Goal: Task Accomplishment & Management: Complete application form

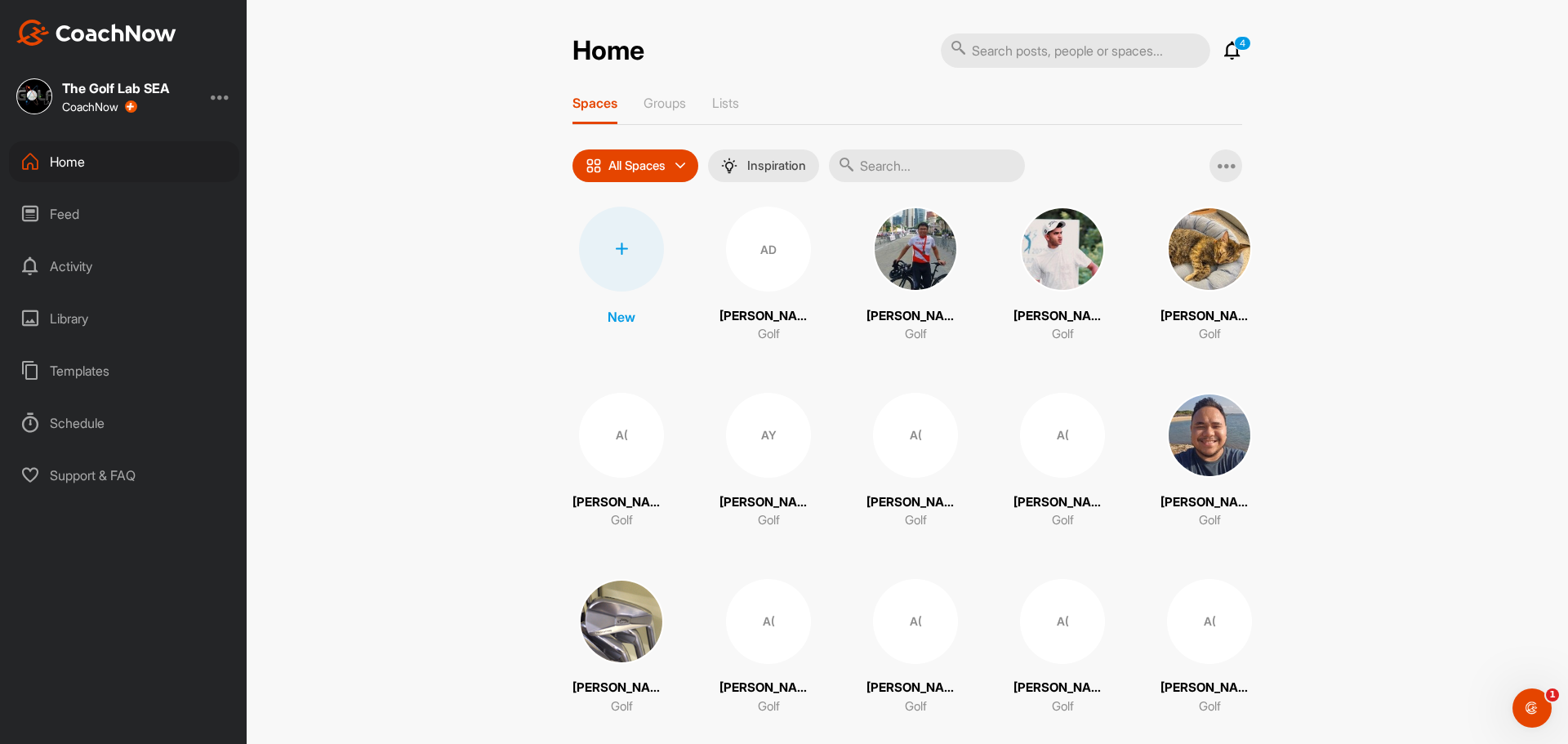
click at [638, 249] on div at bounding box center [621, 249] width 85 height 85
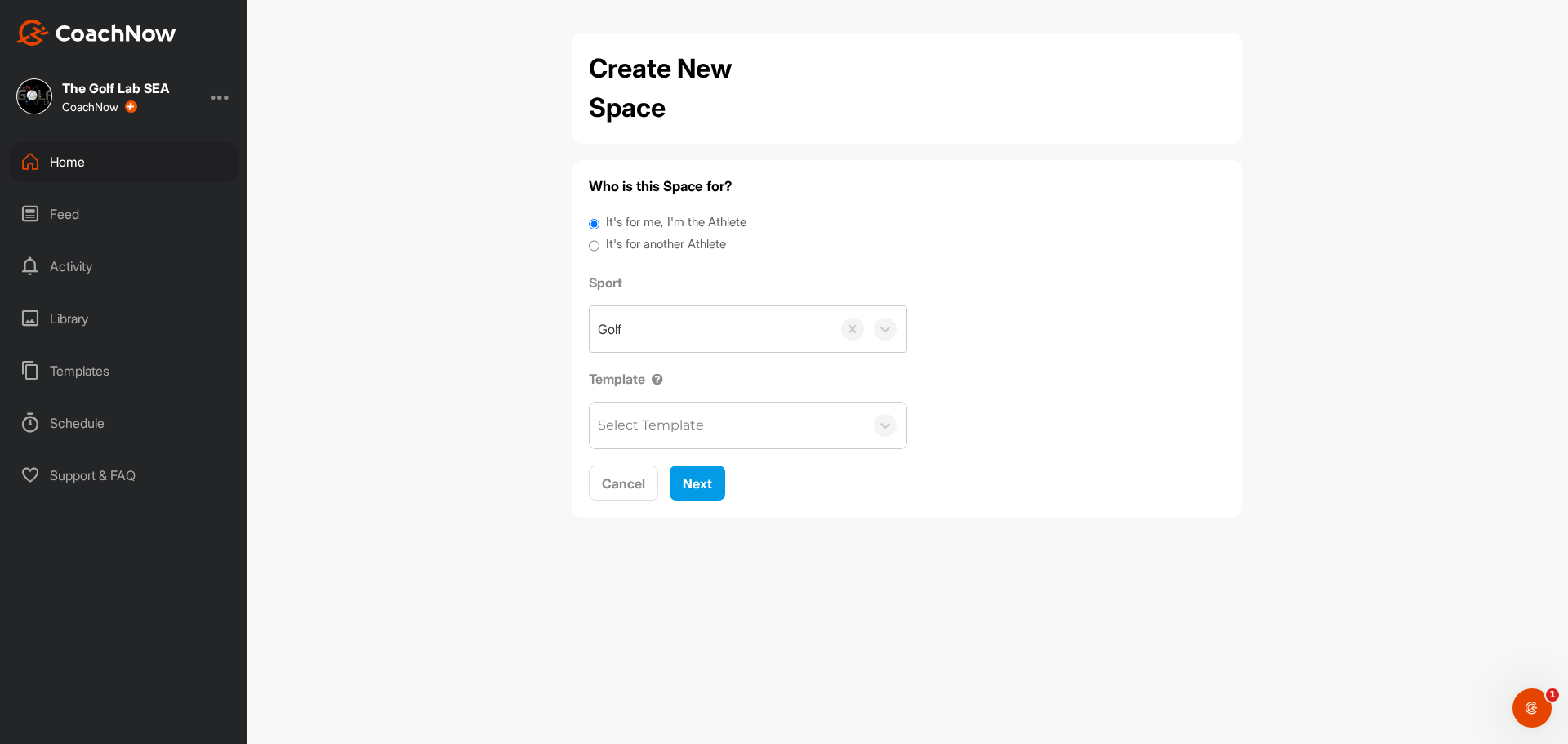
click at [711, 242] on label "It's for another Athlete" at bounding box center [665, 245] width 120 height 19
click at [600, 242] on input "It's for another Athlete" at bounding box center [594, 247] width 10 height 22
radio input "true"
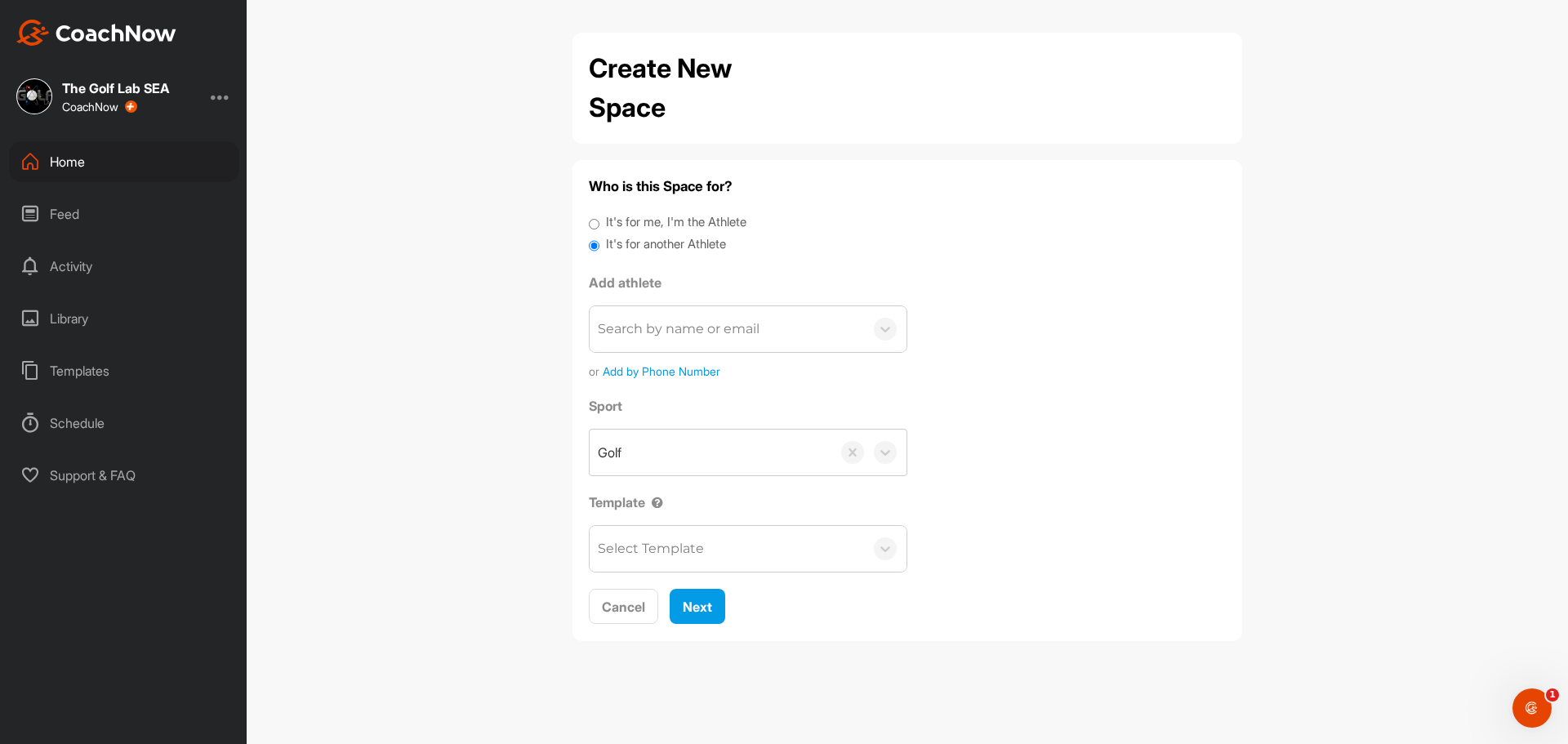
click at [842, 341] on div "Search by name or email" at bounding box center [726, 328] width 274 height 46
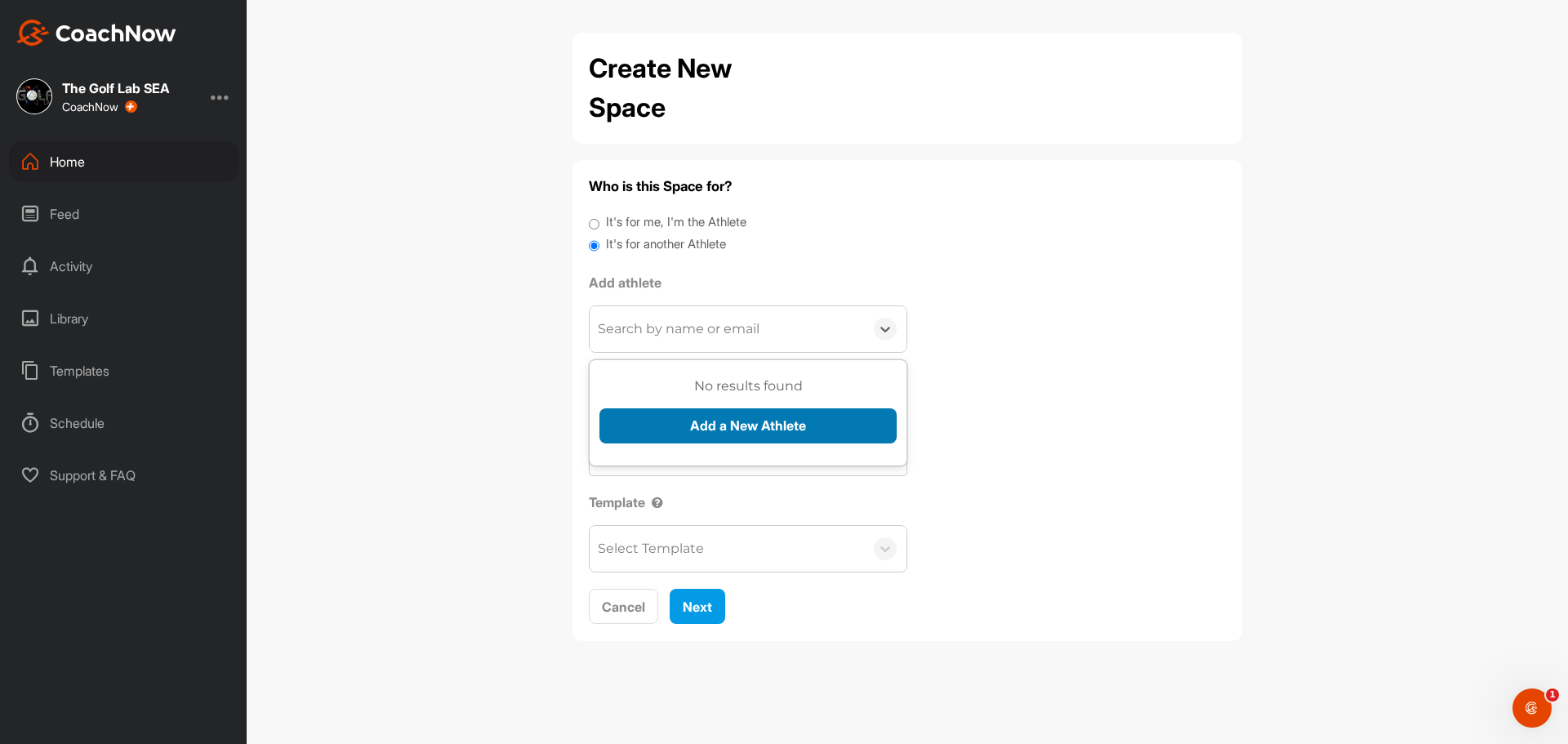
click at [810, 431] on button "Add a New Athlete" at bounding box center [748, 426] width 297 height 35
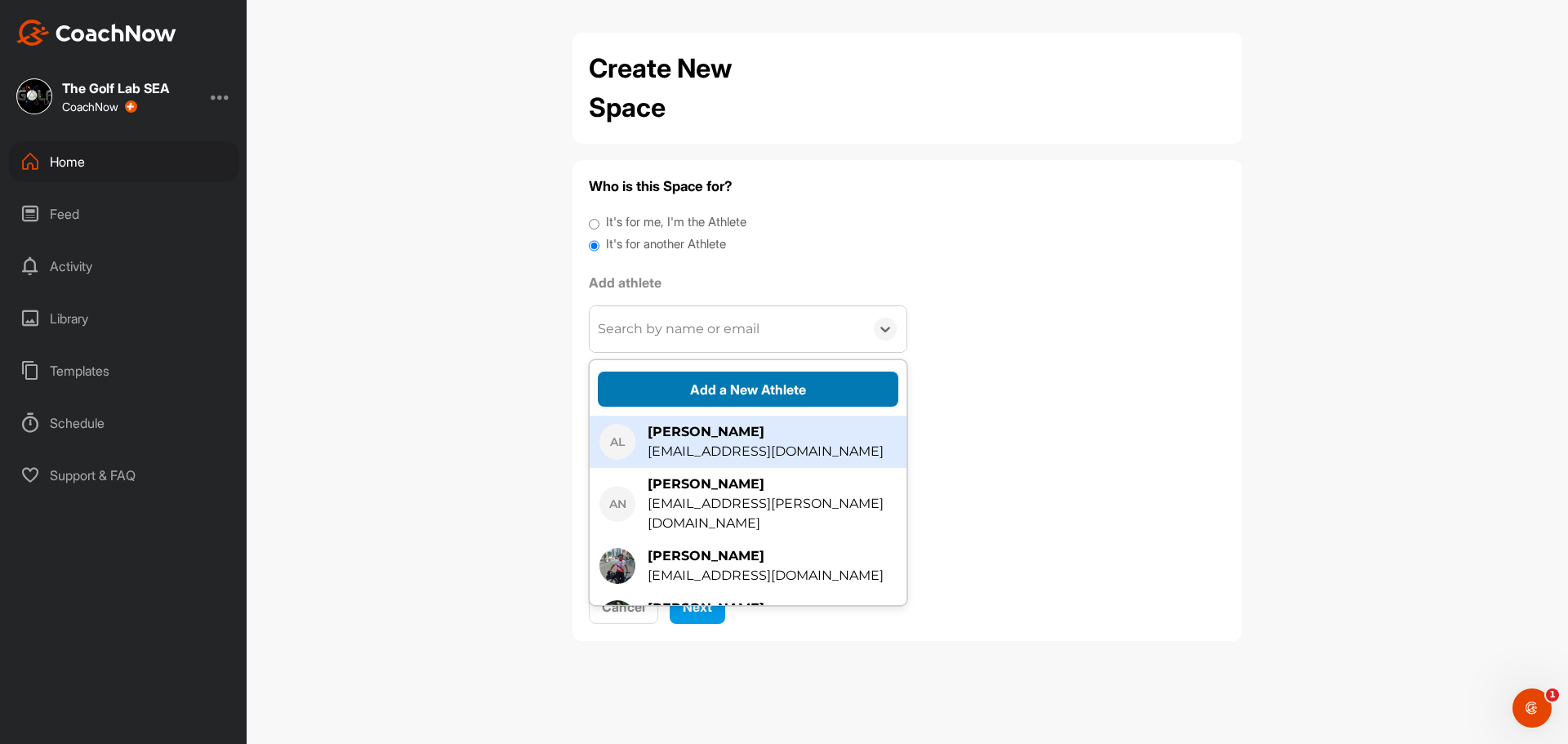
click at [835, 385] on button "Add a New Athlete" at bounding box center [748, 389] width 301 height 35
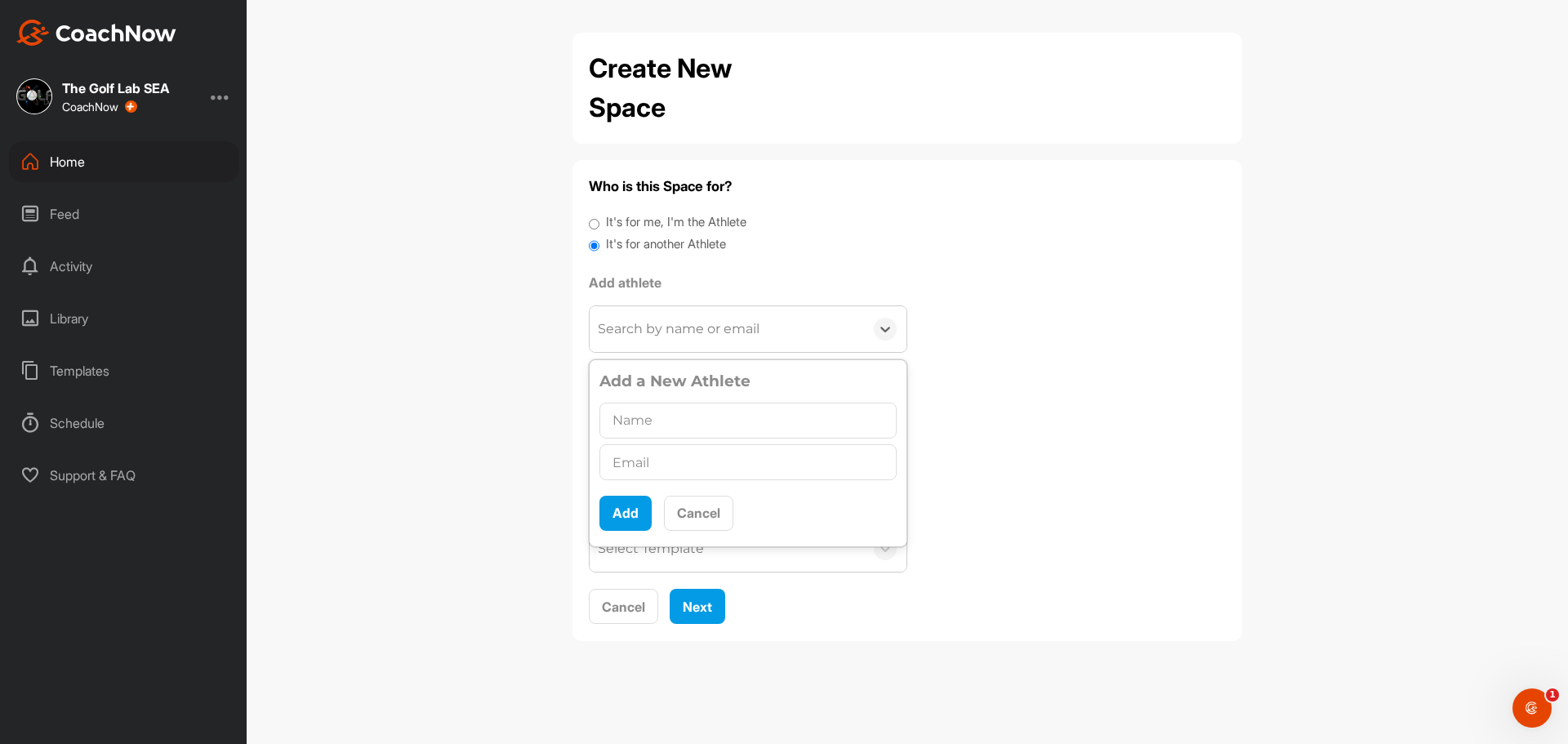
click at [769, 424] on input "text" at bounding box center [748, 421] width 297 height 36
type input "[PERSON_NAME] ([PERSON_NAME])"
click at [743, 460] on input "text" at bounding box center [748, 463] width 297 height 36
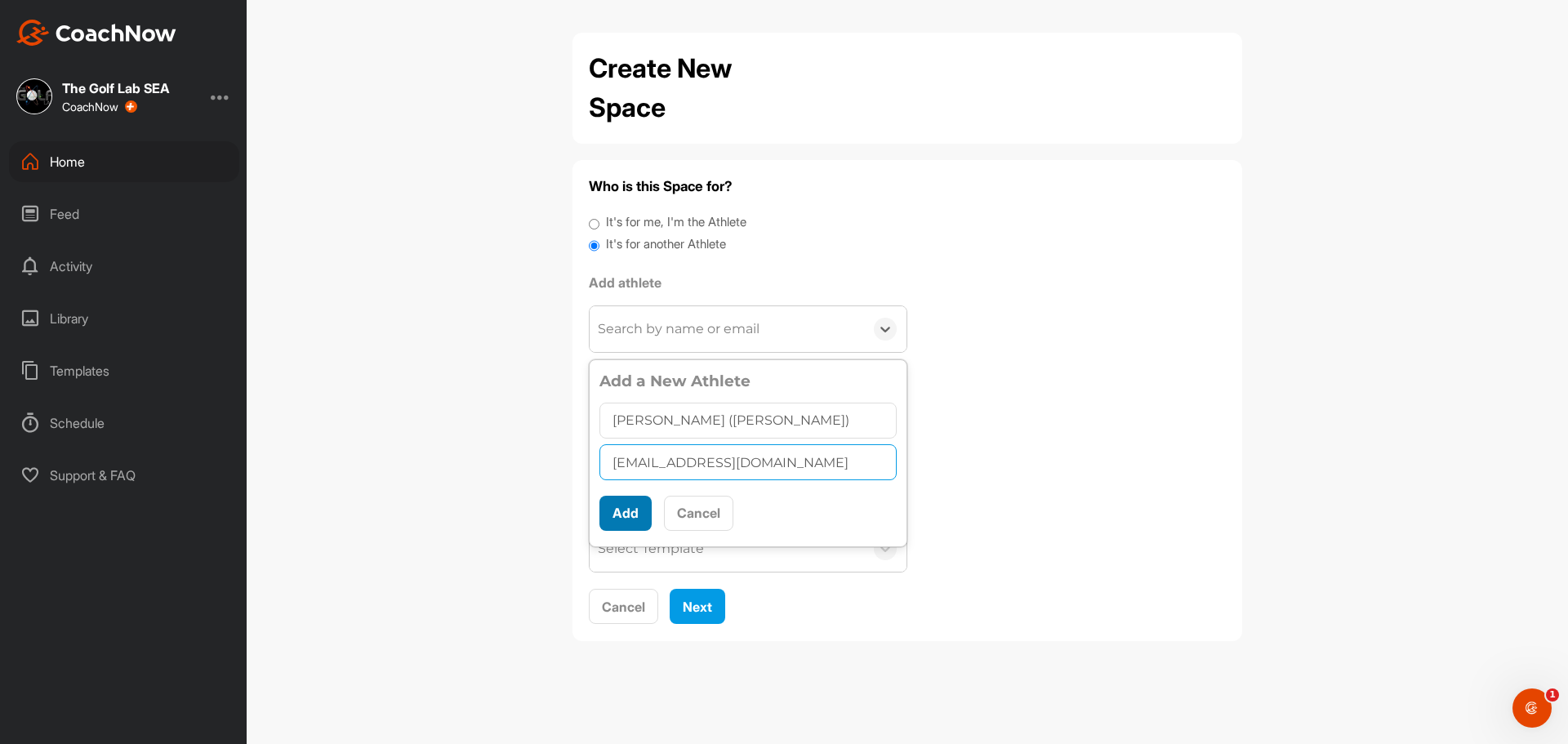
type input "[EMAIL_ADDRESS][DOMAIN_NAME]"
click at [613, 514] on button "Add" at bounding box center [625, 513] width 53 height 35
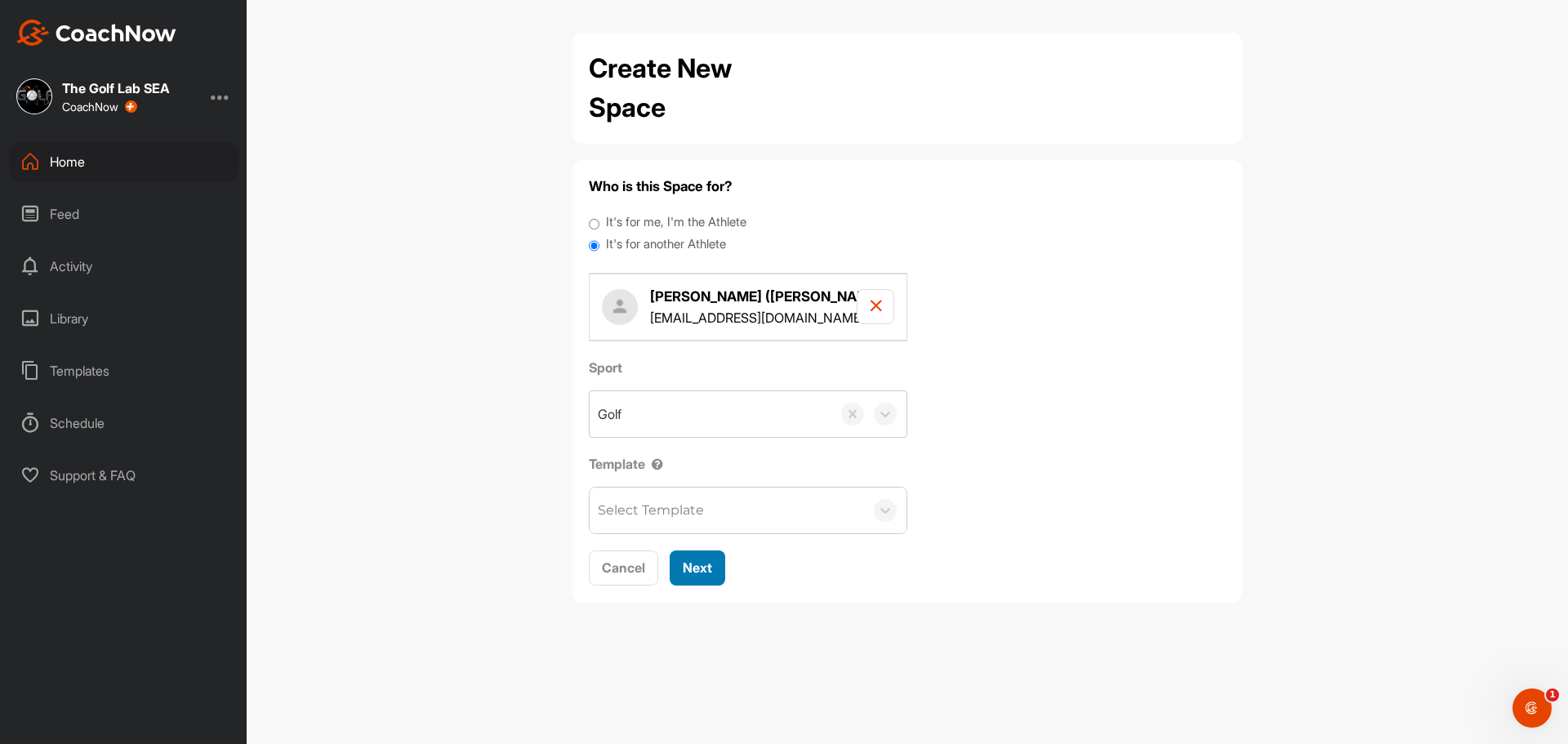
click at [722, 565] on button "Next" at bounding box center [697, 568] width 55 height 35
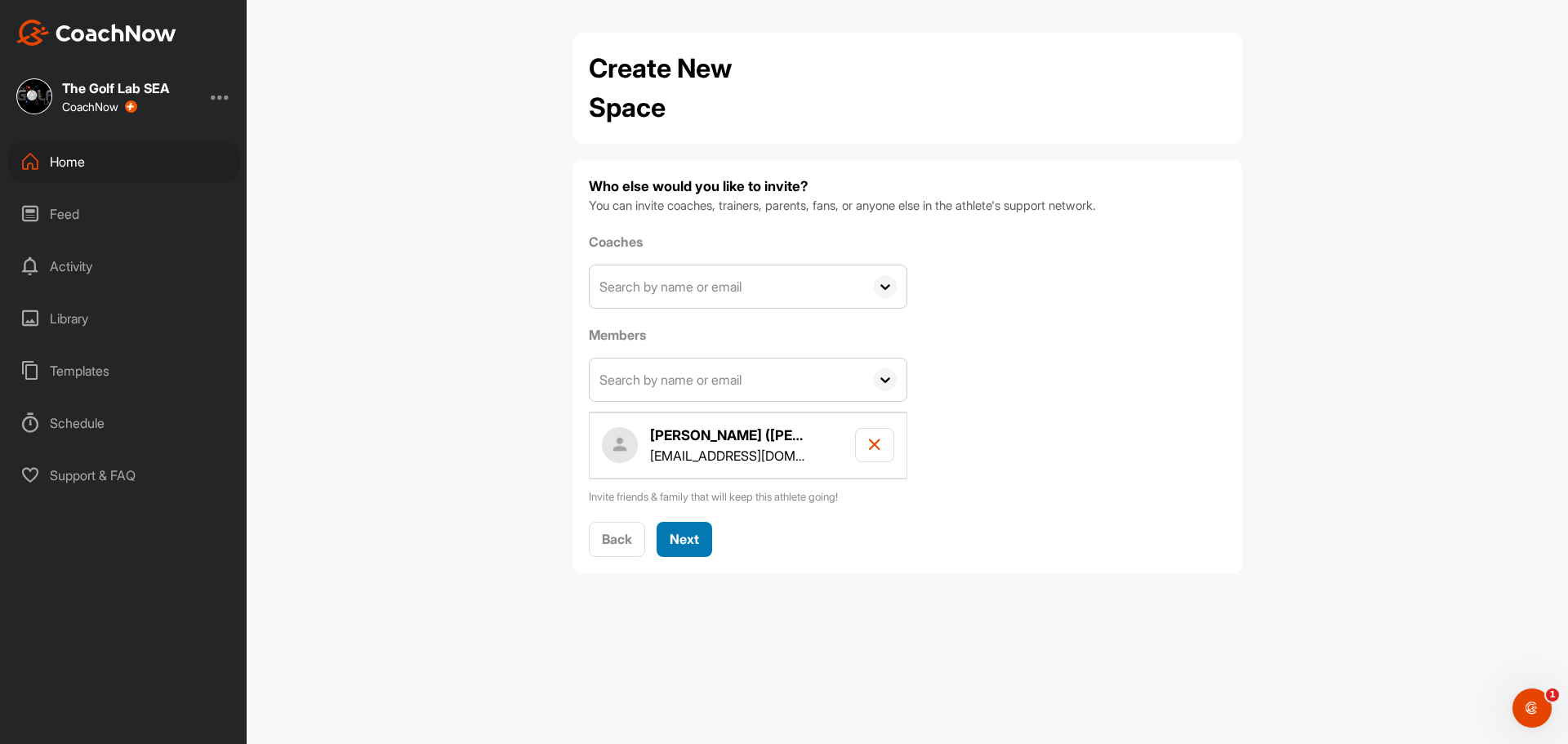
click at [692, 544] on span "Next" at bounding box center [684, 539] width 29 height 16
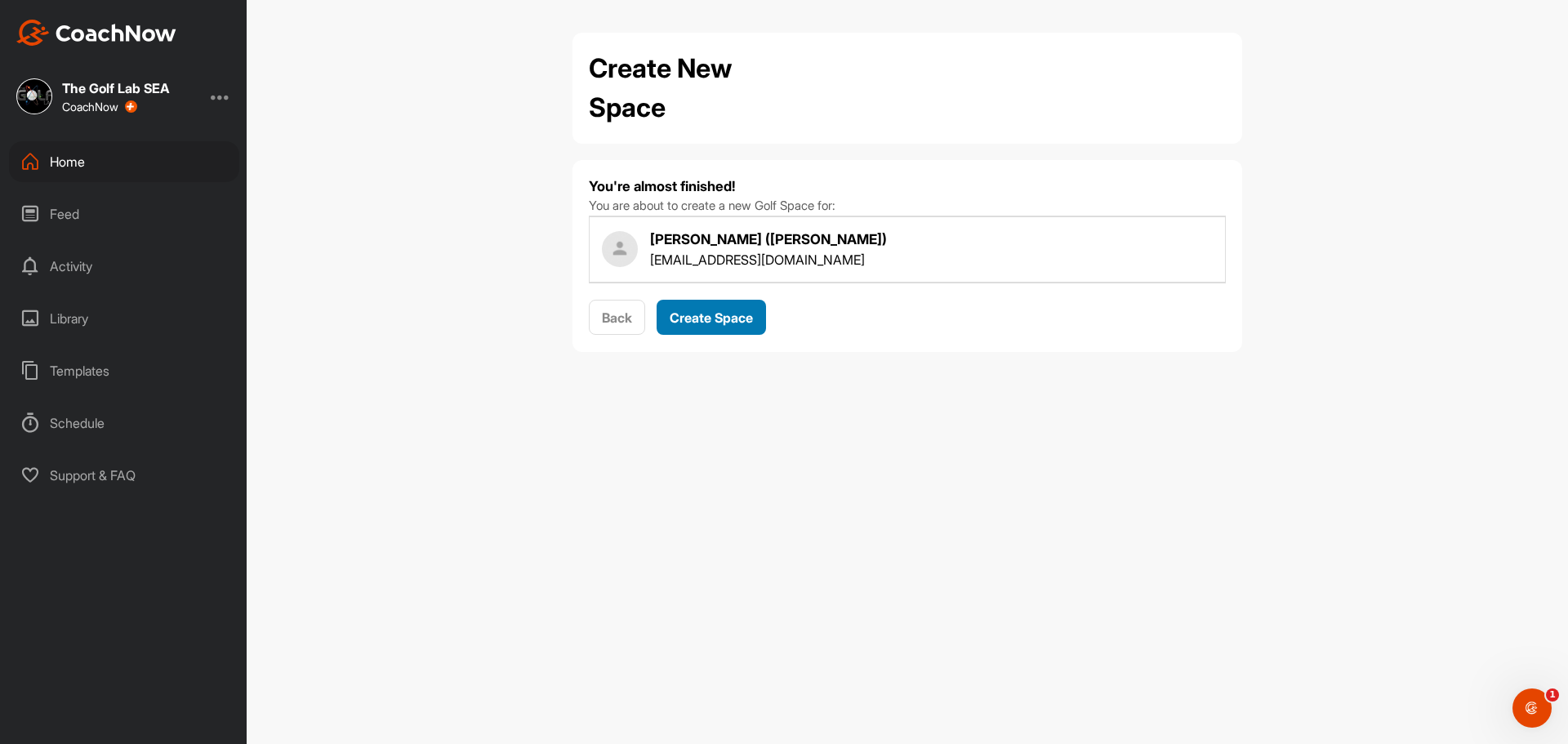
click at [707, 320] on span "Create Space" at bounding box center [711, 317] width 84 height 16
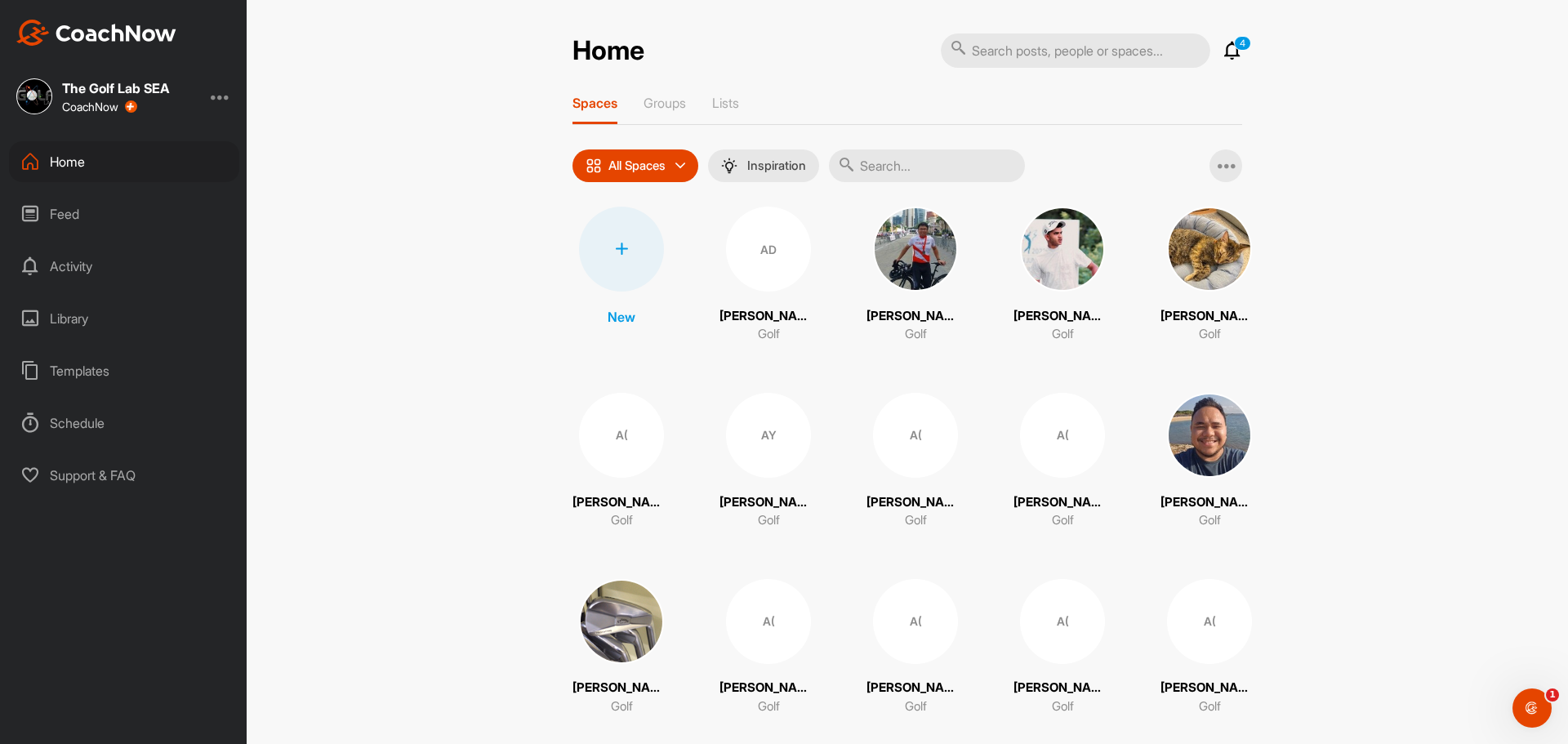
click at [129, 211] on div "Feed" at bounding box center [123, 214] width 230 height 41
